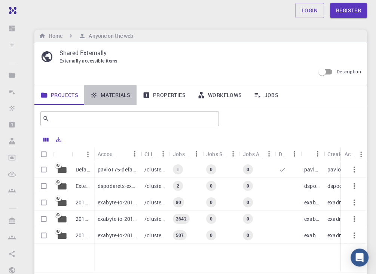
click at [125, 100] on link "Materials" at bounding box center [110, 94] width 52 height 19
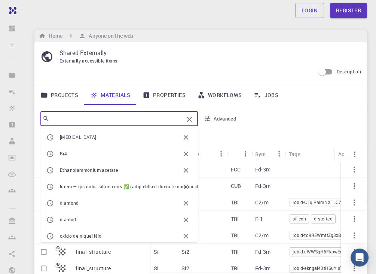
click at [129, 118] on input "text" at bounding box center [116, 118] width 134 height 10
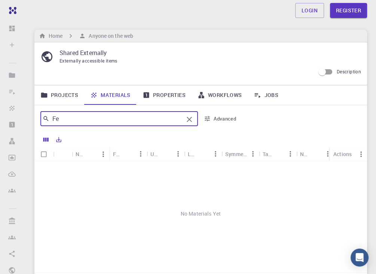
type input "F"
type input "SACs"
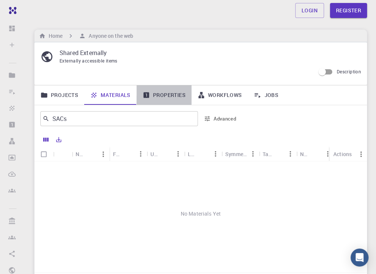
click at [160, 91] on link "Properties" at bounding box center [164, 94] width 55 height 19
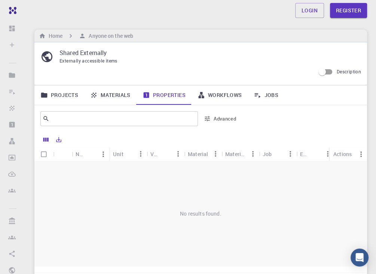
click at [196, 159] on div "Material" at bounding box center [198, 154] width 20 height 15
click at [200, 156] on div "Material" at bounding box center [198, 154] width 20 height 15
